Goal: Transaction & Acquisition: Purchase product/service

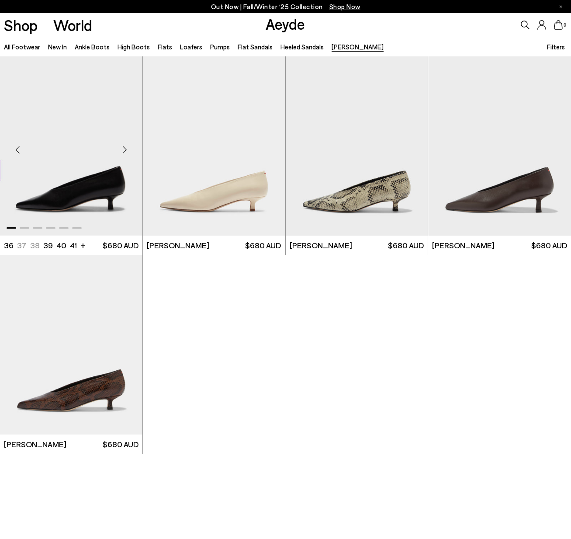
click at [56, 191] on img "1 / 6" at bounding box center [71, 145] width 143 height 179
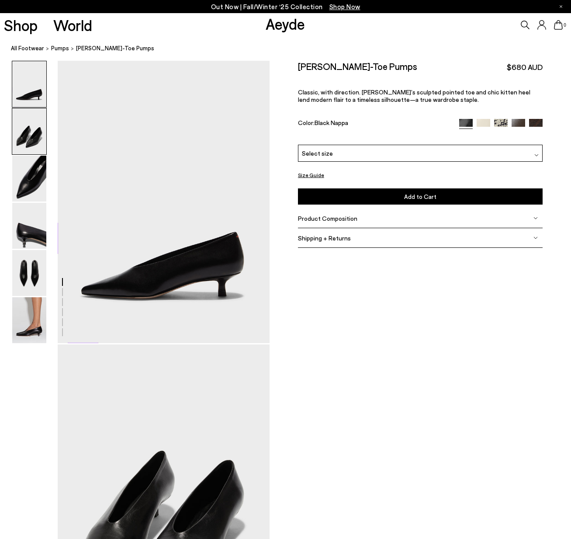
click at [30, 134] on img at bounding box center [29, 131] width 34 height 46
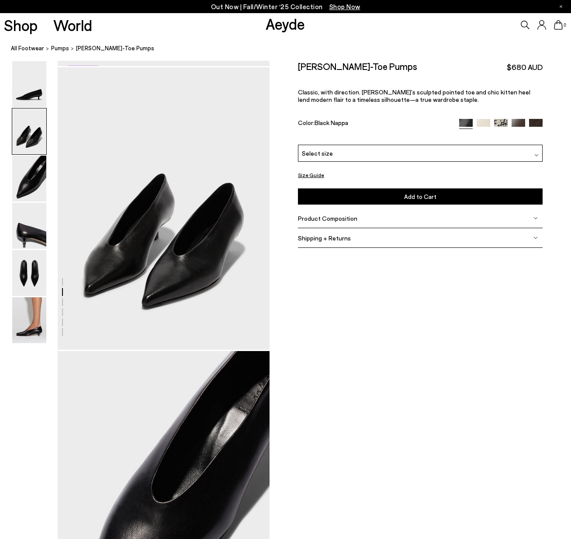
scroll to position [285, 0]
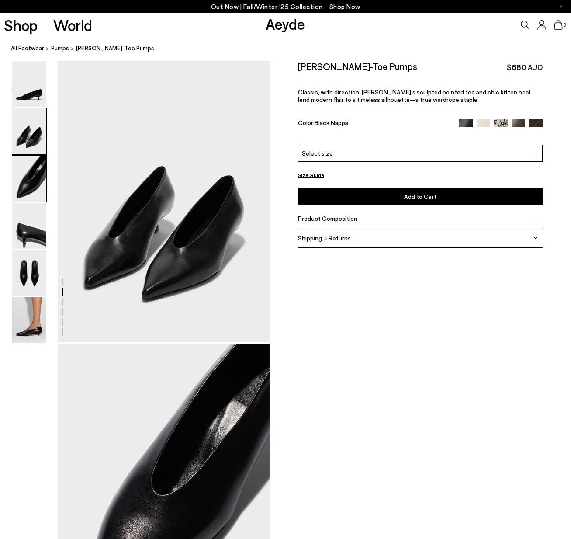
click at [31, 179] on img at bounding box center [29, 179] width 34 height 46
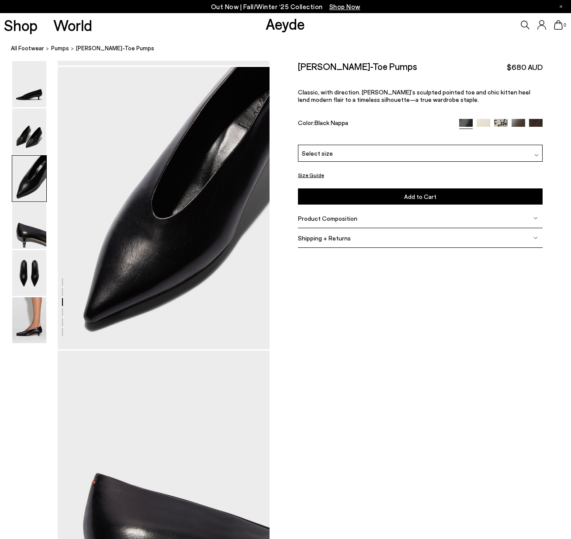
scroll to position [568, 0]
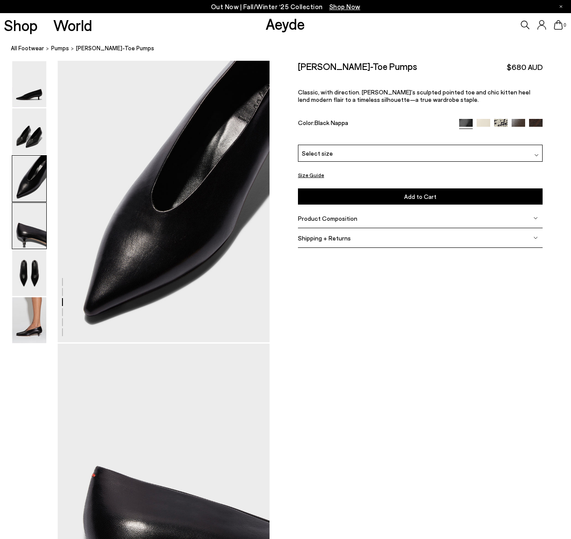
click at [29, 238] on img at bounding box center [29, 226] width 34 height 46
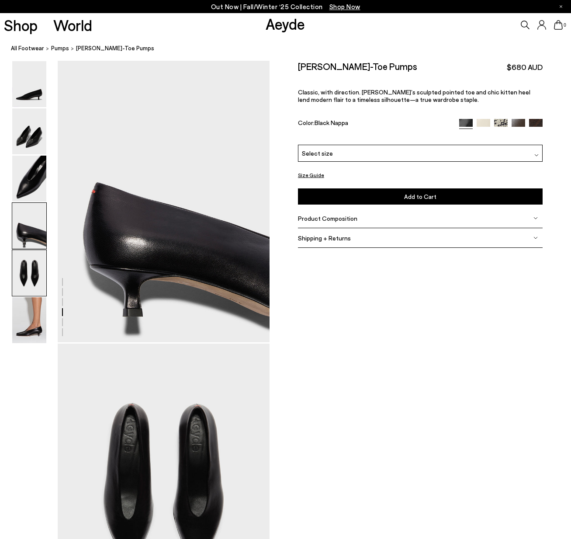
click at [31, 270] on img at bounding box center [29, 273] width 34 height 46
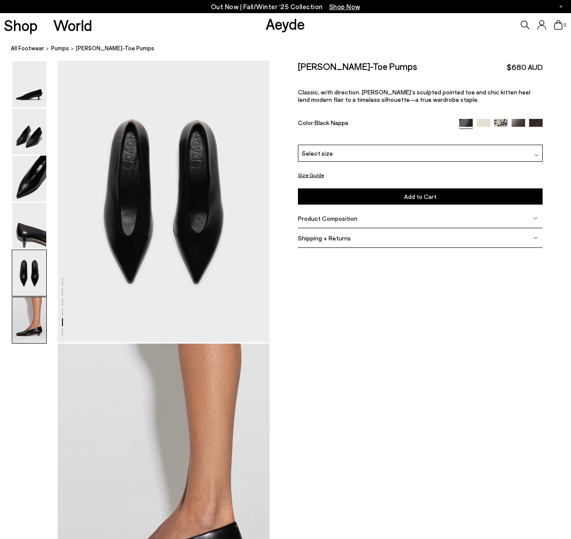
click at [31, 324] on img at bounding box center [29, 320] width 34 height 46
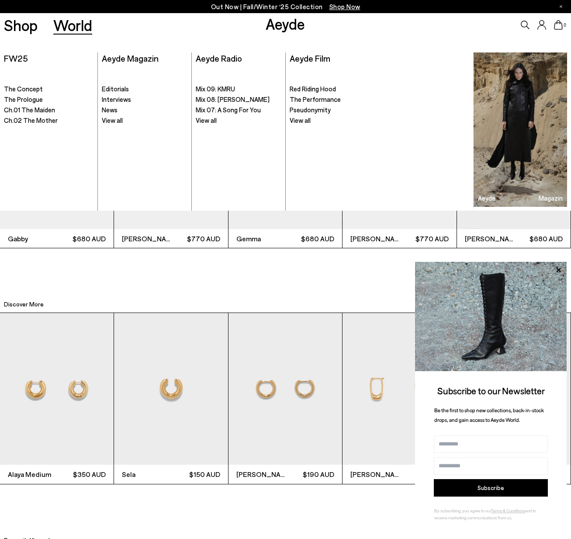
scroll to position [1748, 0]
